Goal: Information Seeking & Learning: Learn about a topic

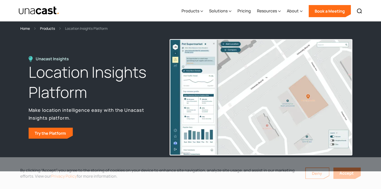
select select "**********"
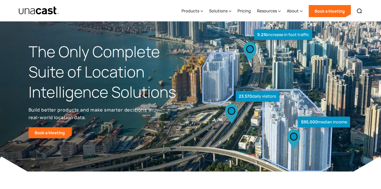
select select "**********"
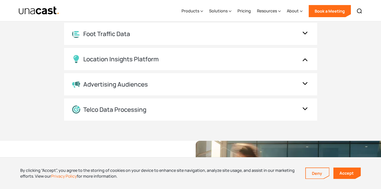
scroll to position [605, 0]
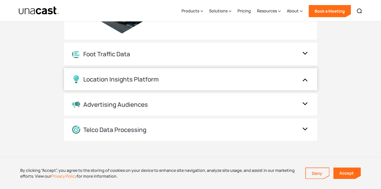
click at [98, 79] on div "Location Insights Platform" at bounding box center [120, 79] width 75 height 7
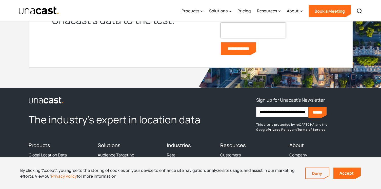
scroll to position [1576, 0]
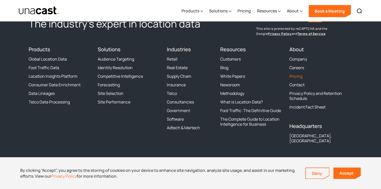
click at [291, 77] on link "Pricing" at bounding box center [295, 76] width 13 height 5
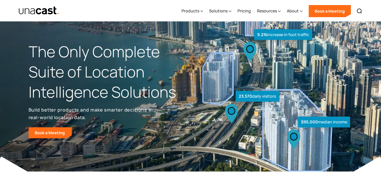
select select "**********"
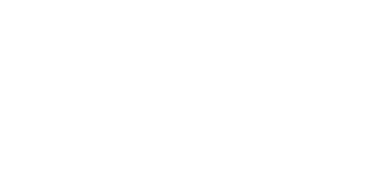
select select "**********"
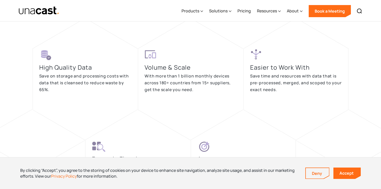
scroll to position [980, 0]
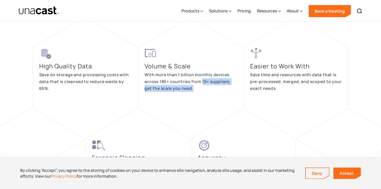
drag, startPoint x: 203, startPoint y: 81, endPoint x: 211, endPoint y: 95, distance: 16.9
click at [211, 95] on div "Volume & Scale With more than 1 billion monthly devices across 180+ countries f…" at bounding box center [190, 72] width 92 height 51
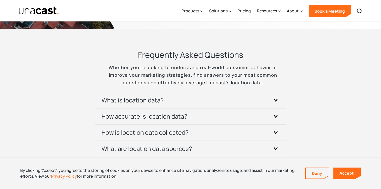
scroll to position [1485, 0]
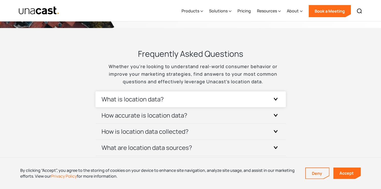
click at [116, 100] on h3 "What is location data?" at bounding box center [132, 99] width 62 height 8
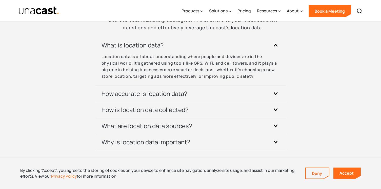
scroll to position [1545, 0]
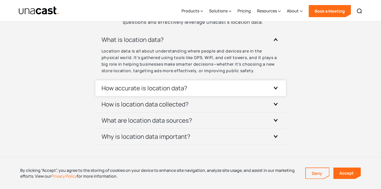
click at [136, 91] on h3 "How accurate is location data?" at bounding box center [144, 88] width 86 height 8
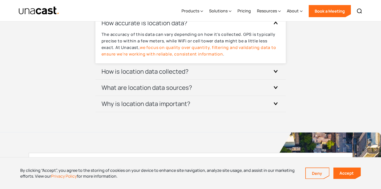
scroll to position [1614, 0]
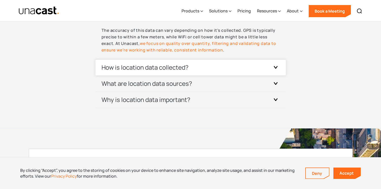
click at [115, 73] on div "How is location data collected?" at bounding box center [190, 68] width 178 height 16
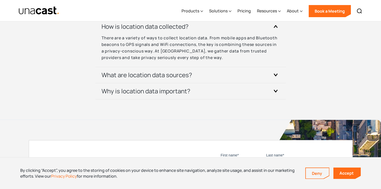
scroll to position [1657, 0]
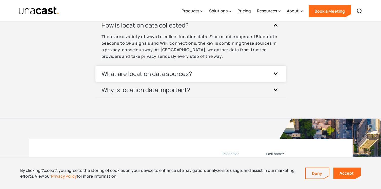
click at [139, 77] on h3 "What are location data sources?" at bounding box center [146, 74] width 91 height 8
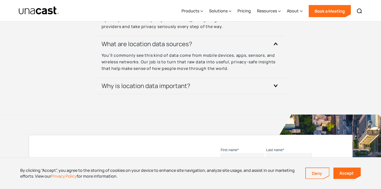
scroll to position [1690, 0]
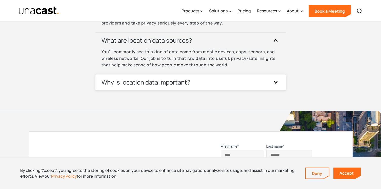
click at [140, 84] on h3 "Why is location data important?" at bounding box center [145, 82] width 89 height 8
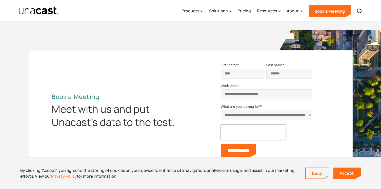
scroll to position [1772, 0]
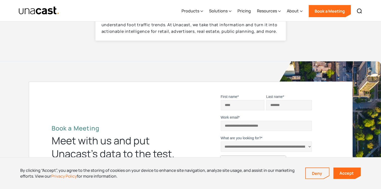
click at [154, 27] on p "For businesses, this kind of data unlocks a clearer view of customer behavior. …" at bounding box center [190, 21] width 178 height 26
